Goal: Find specific page/section: Find specific page/section

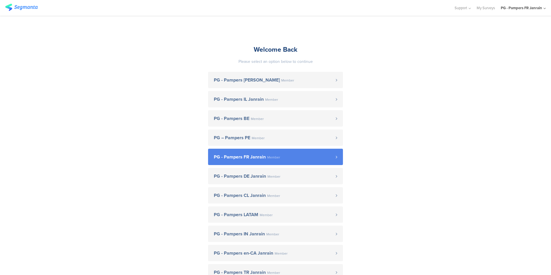
click at [233, 156] on span "PG - Pampers FR Janrain" at bounding box center [240, 157] width 52 height 5
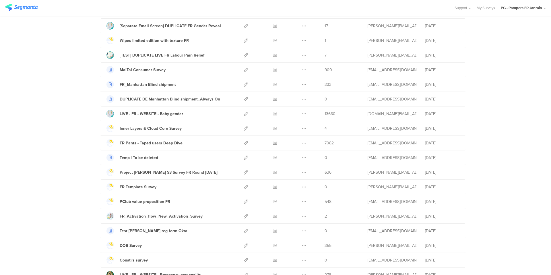
scroll to position [302, 0]
